Goal: Find contact information: Find contact information

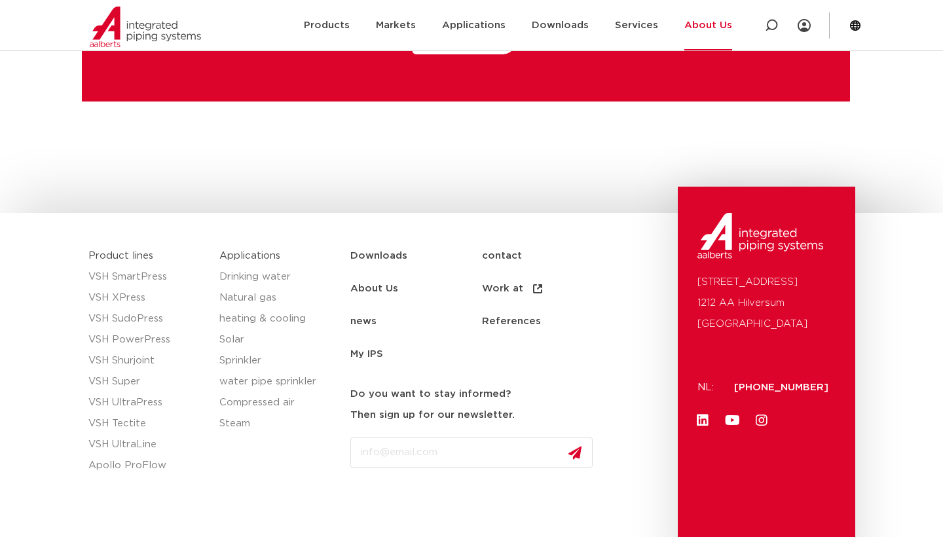
scroll to position [3452, 0]
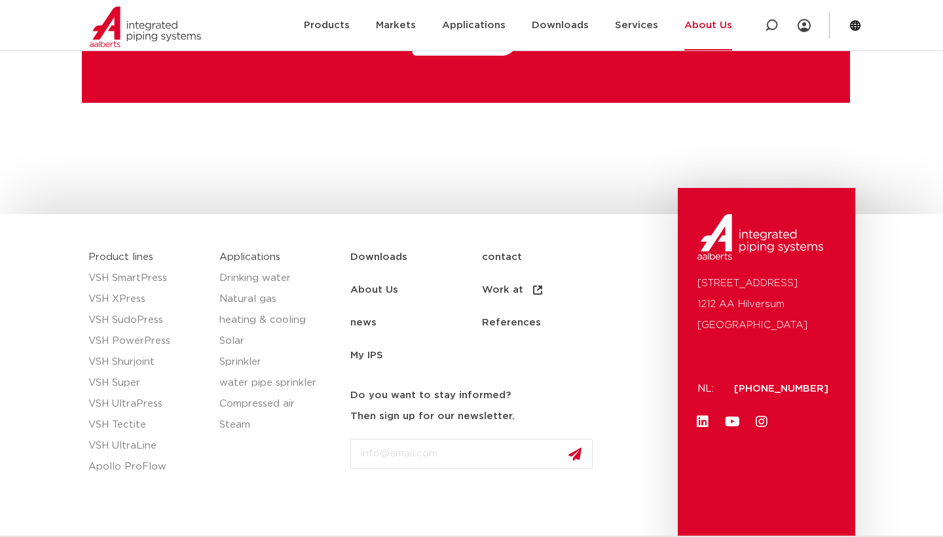
click at [713, 28] on link "About Us" at bounding box center [709, 25] width 48 height 50
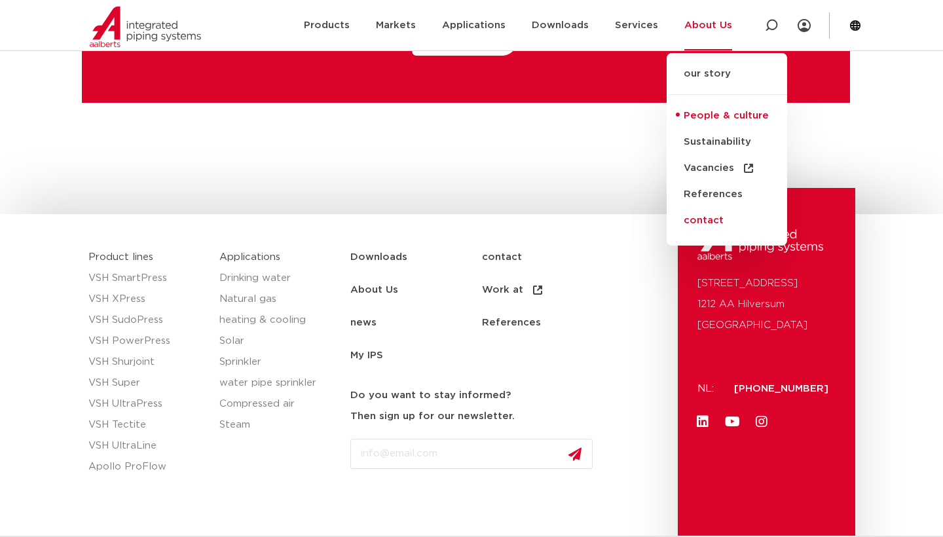
click at [708, 223] on link "contact" at bounding box center [727, 221] width 121 height 26
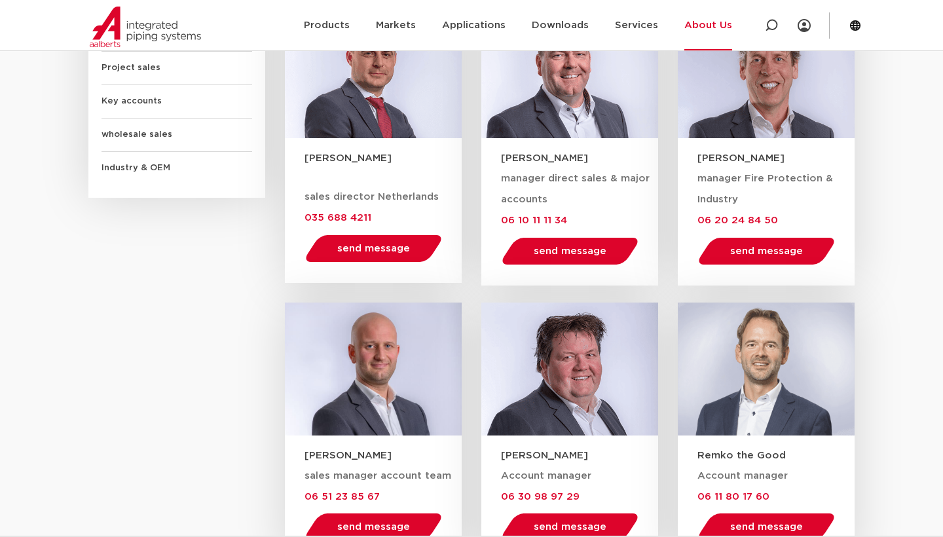
scroll to position [934, 0]
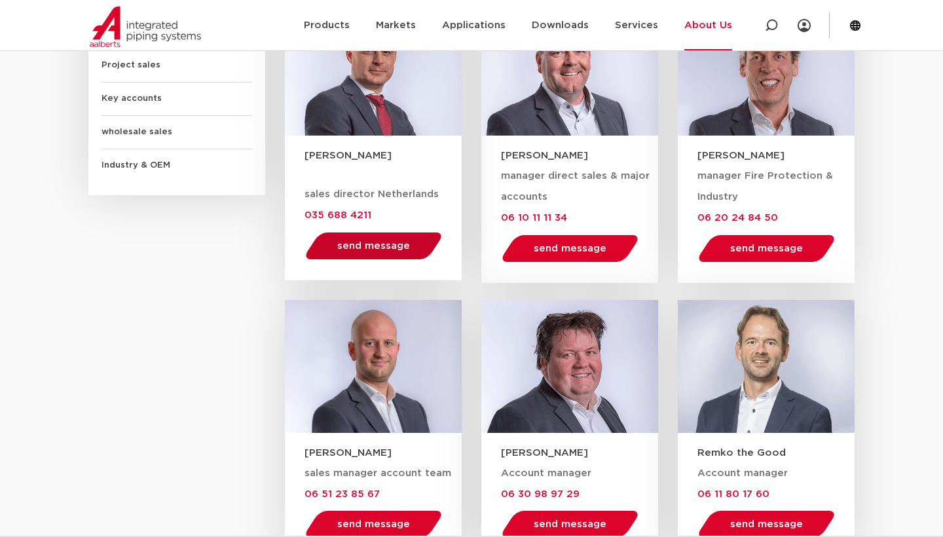
click at [404, 244] on span "send message" at bounding box center [373, 246] width 73 height 10
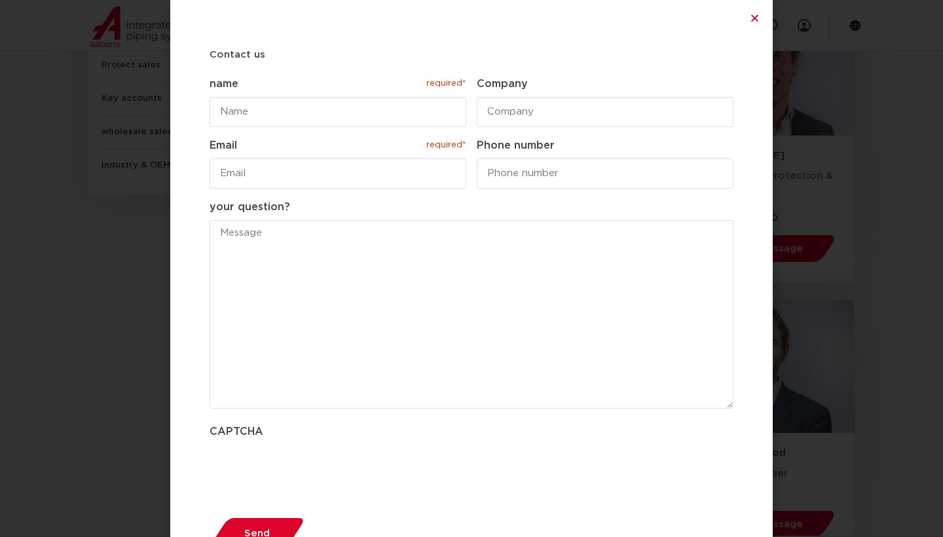
scroll to position [0, 0]
click at [758, 19] on icon "Close" at bounding box center [755, 18] width 10 height 10
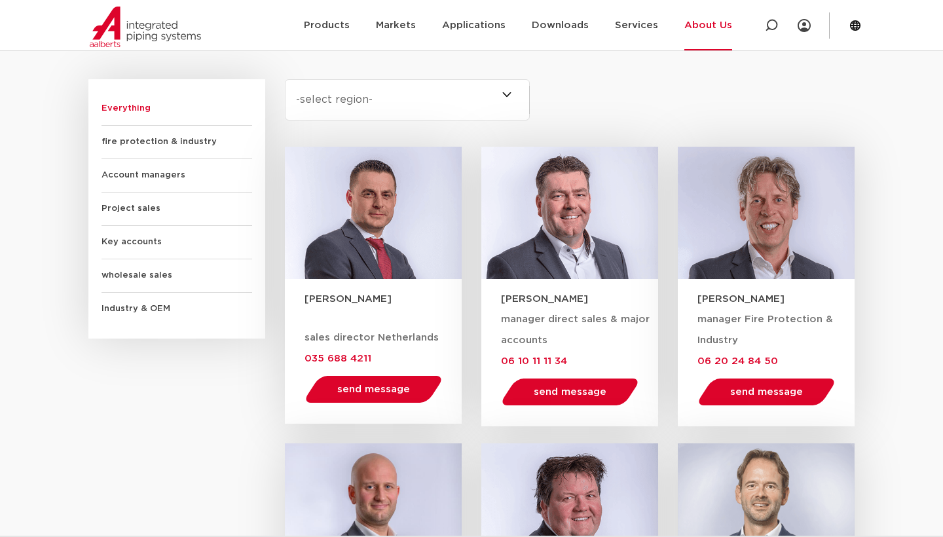
scroll to position [789, 0]
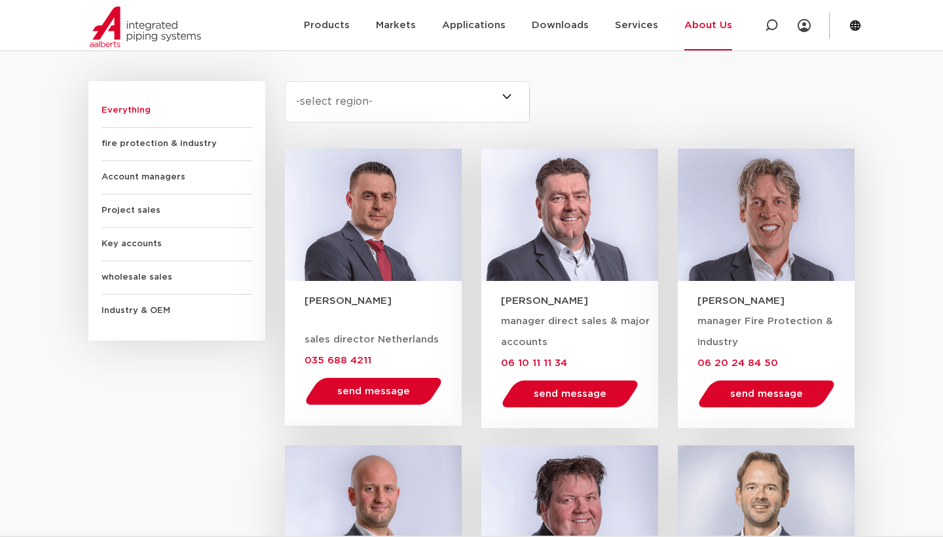
click at [175, 142] on span "fire protection & industry" at bounding box center [177, 144] width 151 height 33
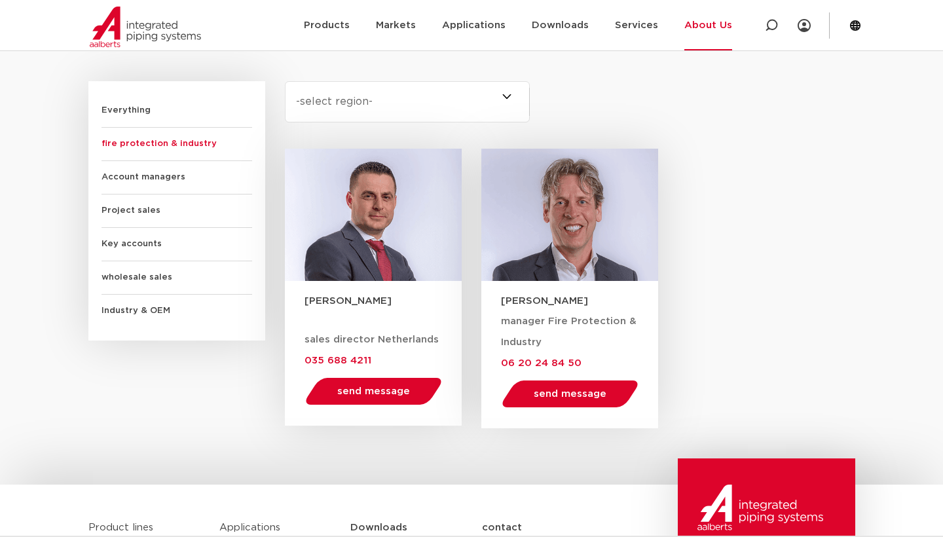
click at [168, 170] on span "Account managers" at bounding box center [177, 177] width 151 height 33
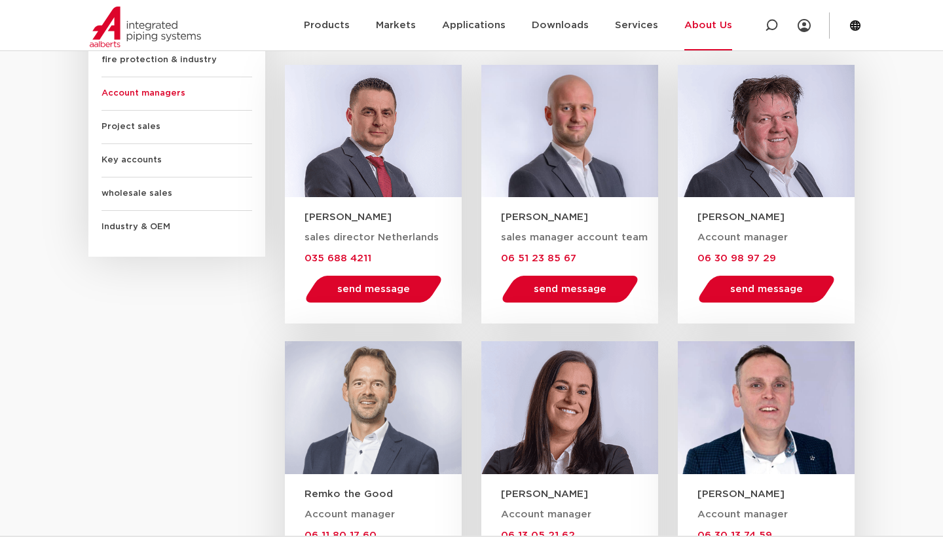
scroll to position [685, 0]
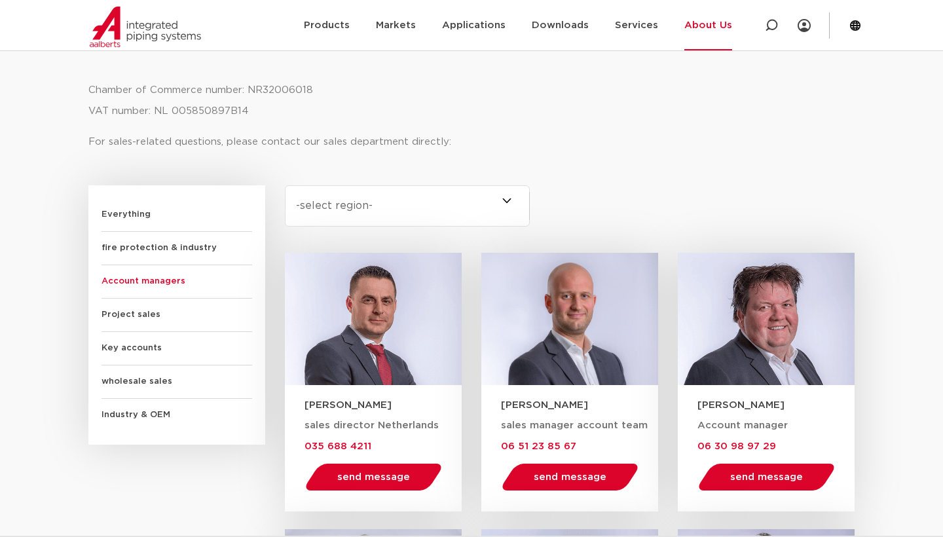
click at [142, 320] on span "Project sales" at bounding box center [177, 315] width 151 height 33
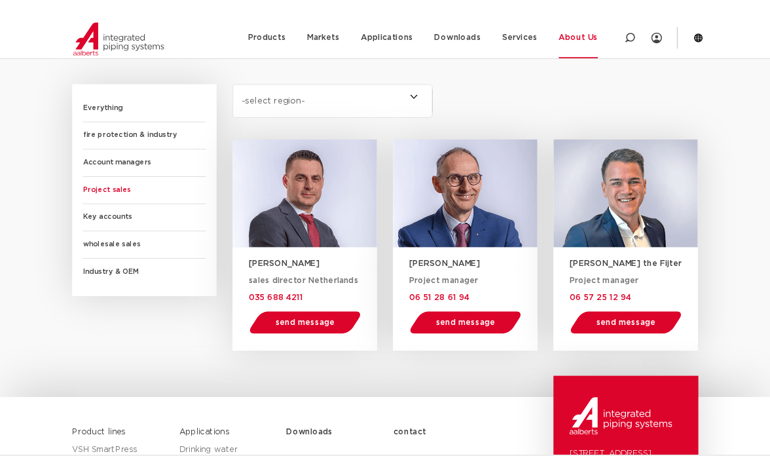
scroll to position [802, 0]
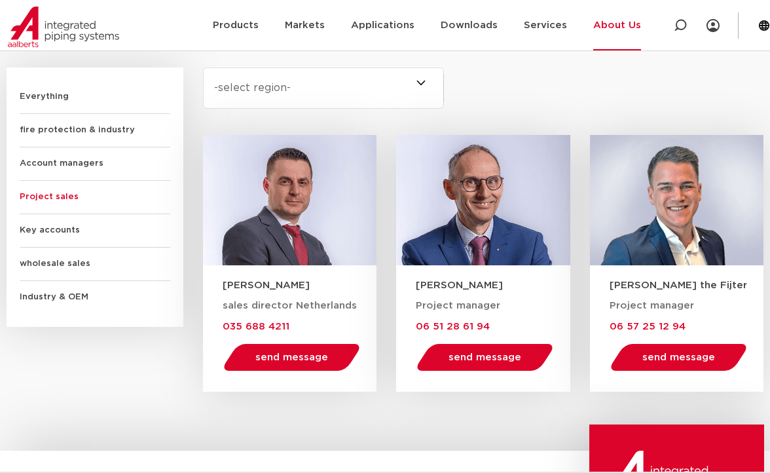
click at [58, 88] on span "Everything" at bounding box center [95, 97] width 151 height 33
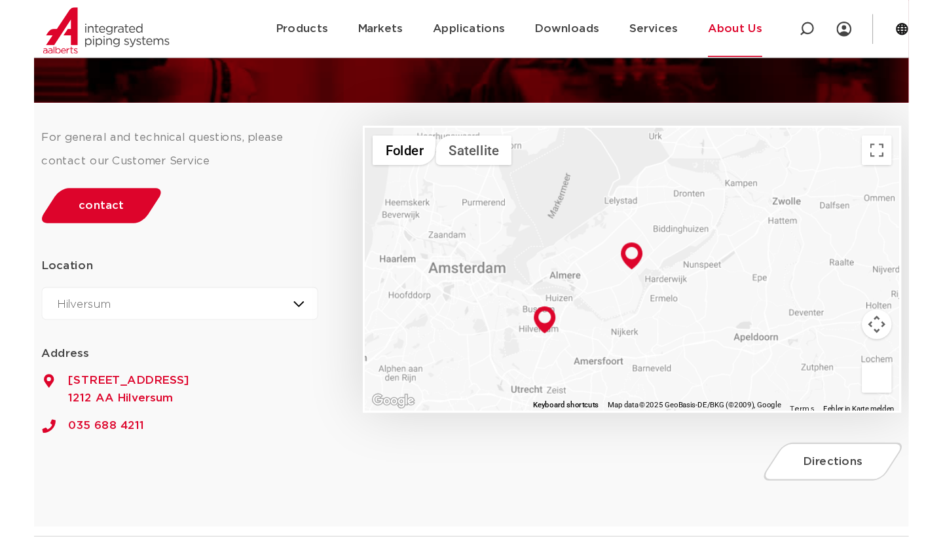
scroll to position [83, 0]
